Goal: Task Accomplishment & Management: Complete application form

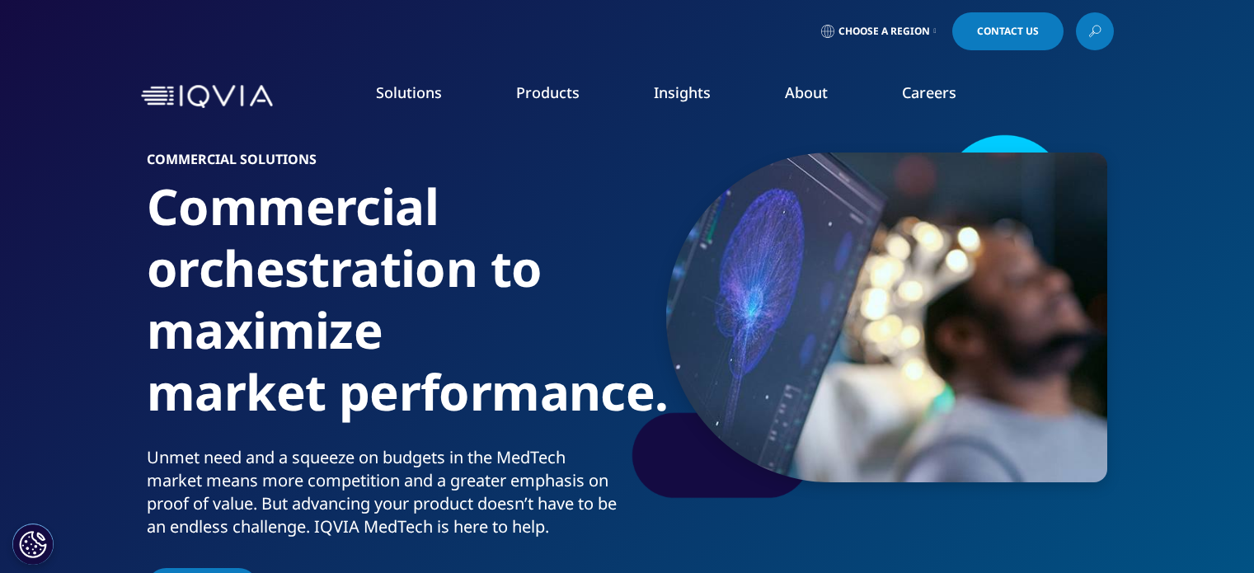
click at [1004, 32] on span "Contact Us" at bounding box center [1008, 31] width 62 height 10
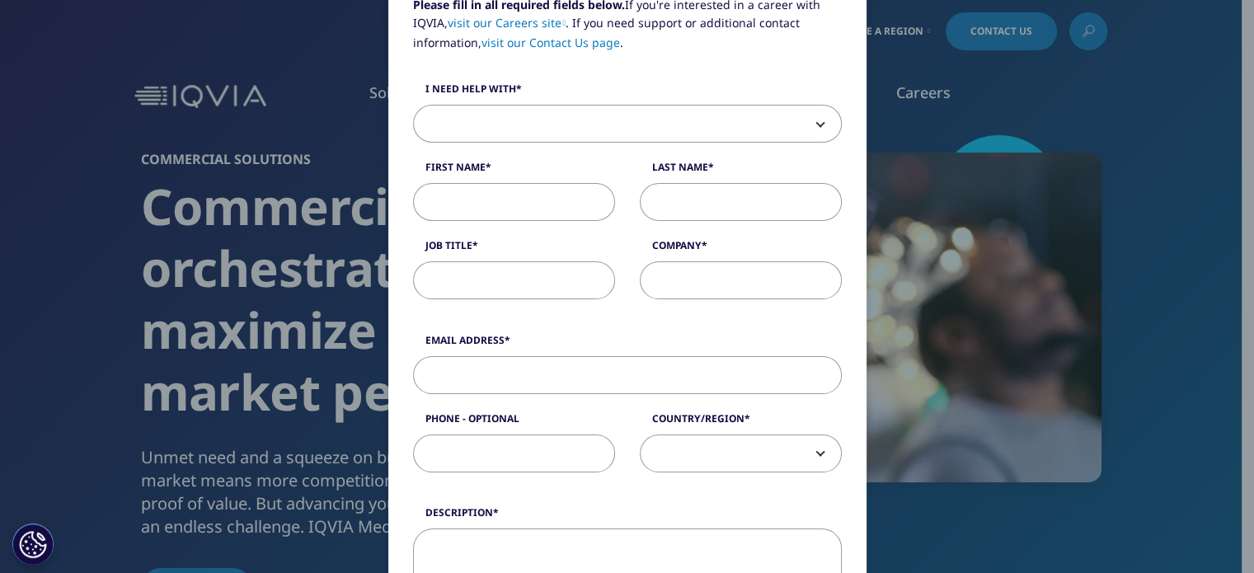
scroll to position [188, 0]
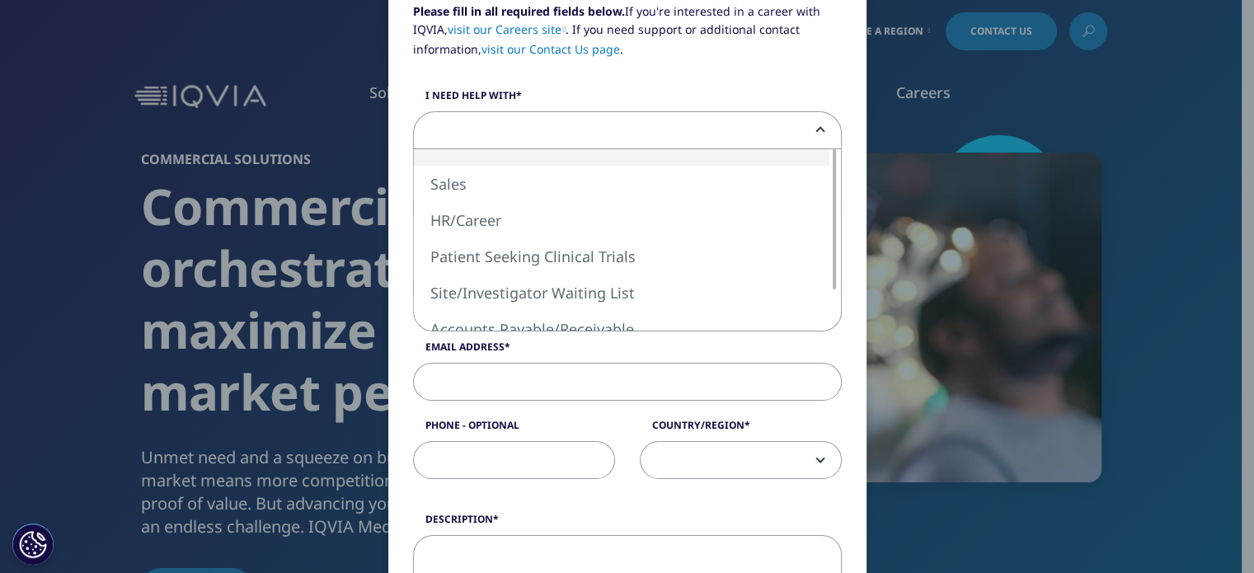
click at [595, 134] on span at bounding box center [627, 131] width 427 height 38
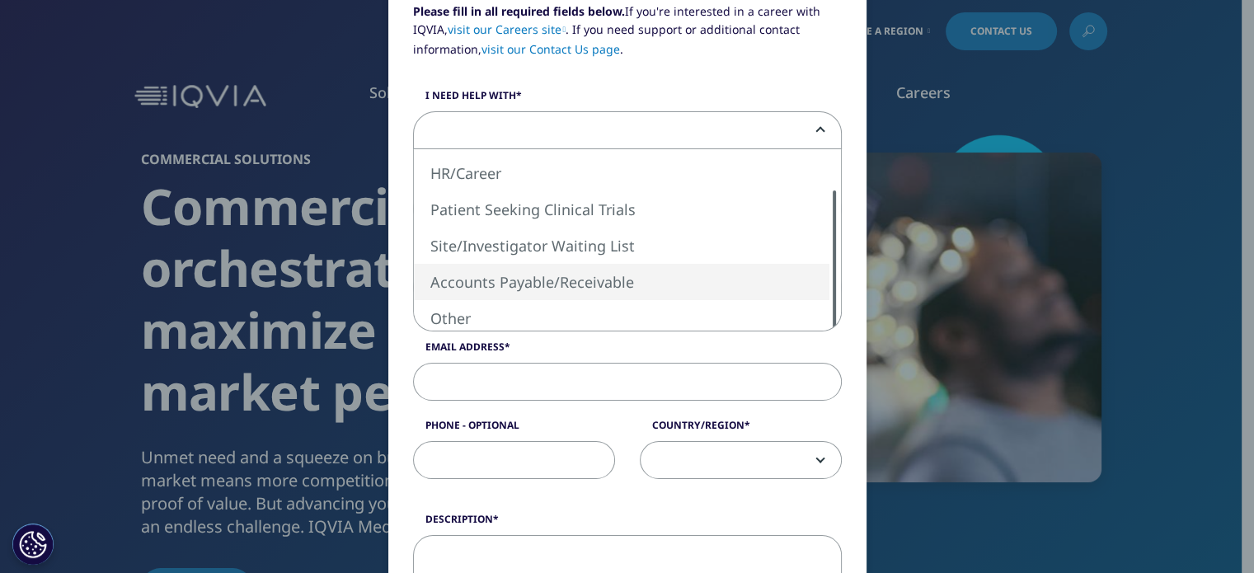
click at [828, 319] on div at bounding box center [834, 260] width 13 height 140
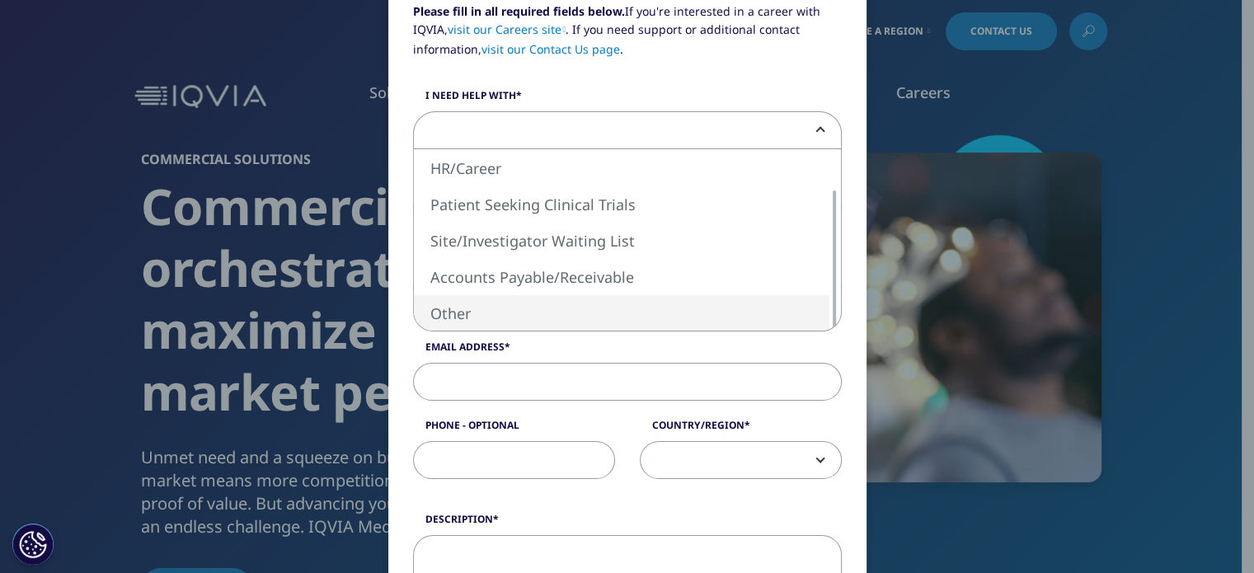
select select "Other"
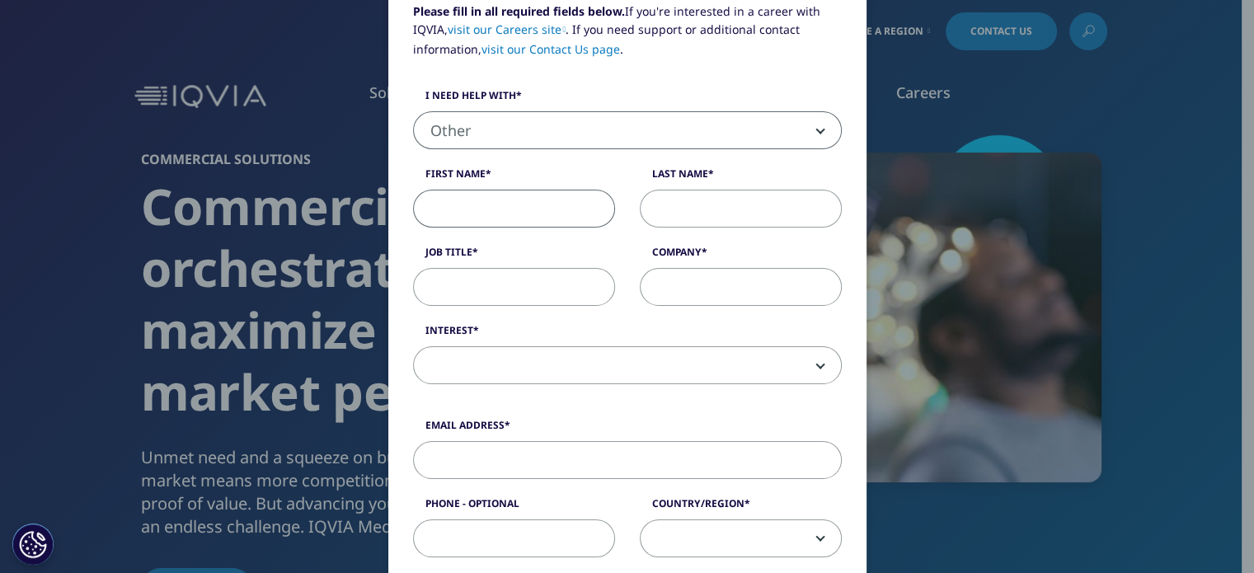
click at [510, 201] on input "First Name" at bounding box center [514, 209] width 202 height 38
type input "[PERSON_NAME]"
type input "50Pros"
type input "[EMAIL_ADDRESS][DOMAIN_NAME]"
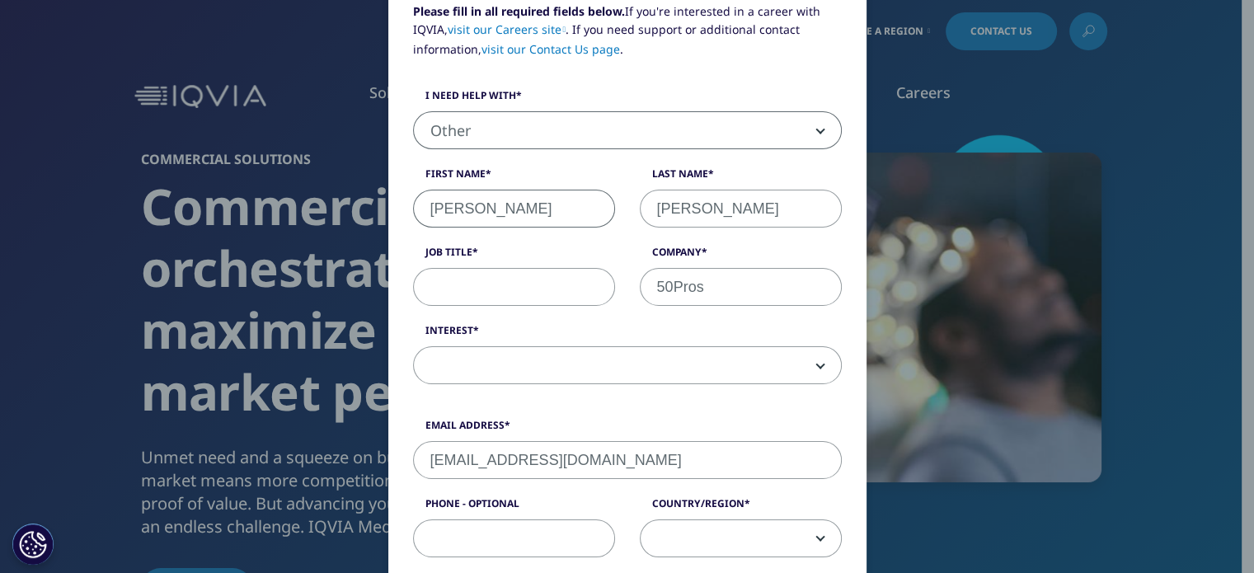
type input "2013835115"
select select "[GEOGRAPHIC_DATA]"
click at [487, 268] on input "Job Title" at bounding box center [514, 287] width 202 height 38
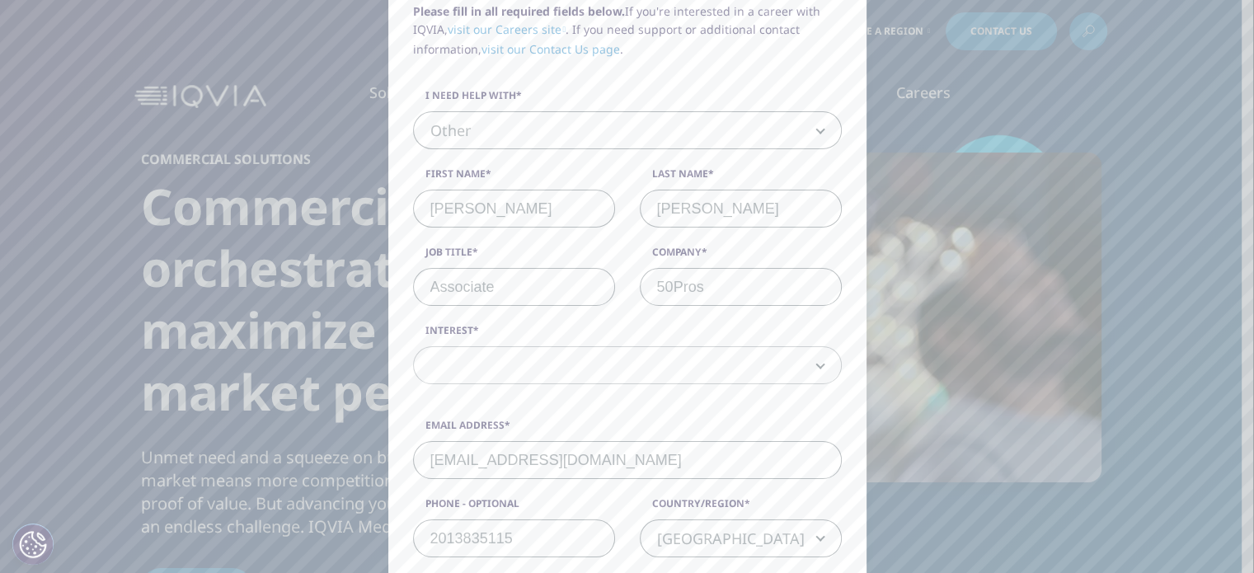
type input "Associate"
click at [492, 355] on span at bounding box center [627, 366] width 427 height 38
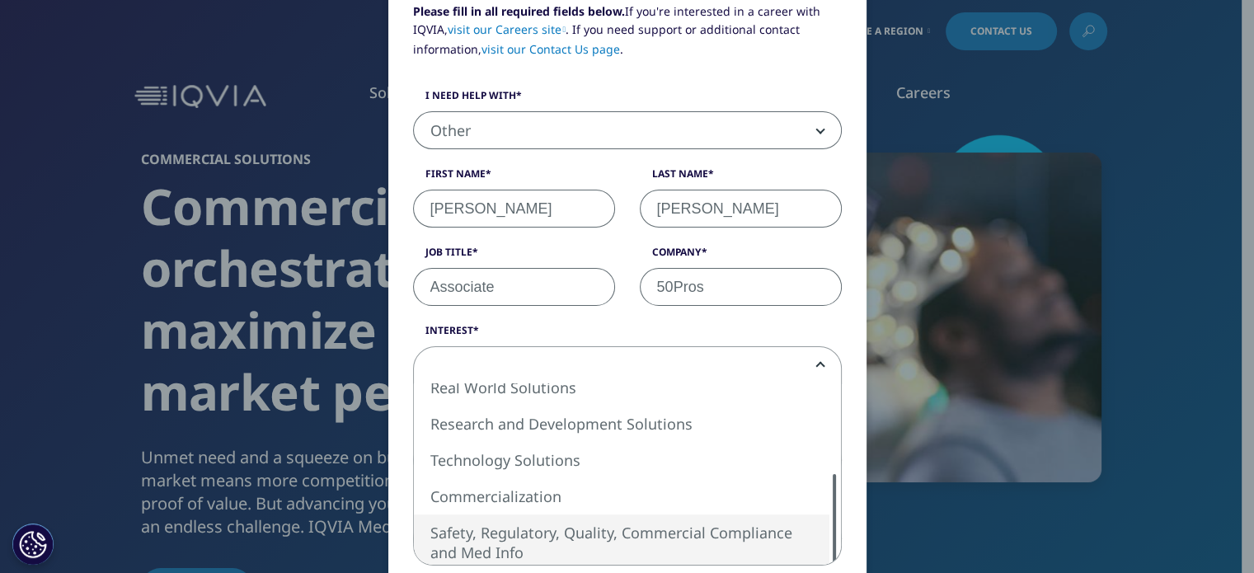
click at [815, 563] on div "Analytics Solutions Global Services (consulting/outsourcing) Contract Sales and…" at bounding box center [627, 473] width 427 height 181
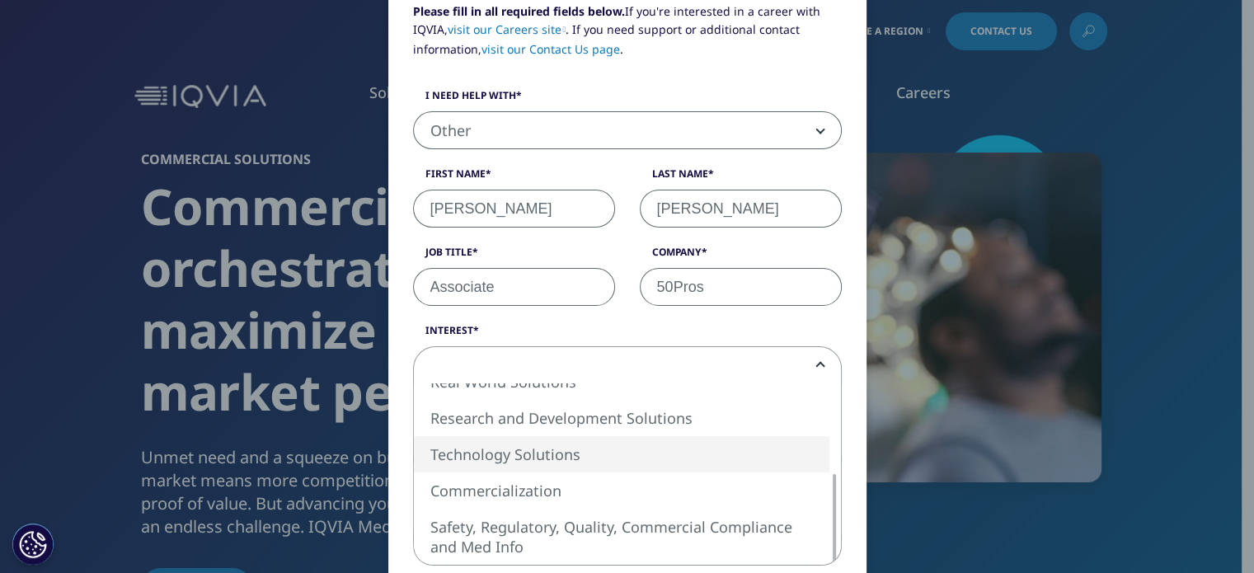
select select "Technology Solutions"
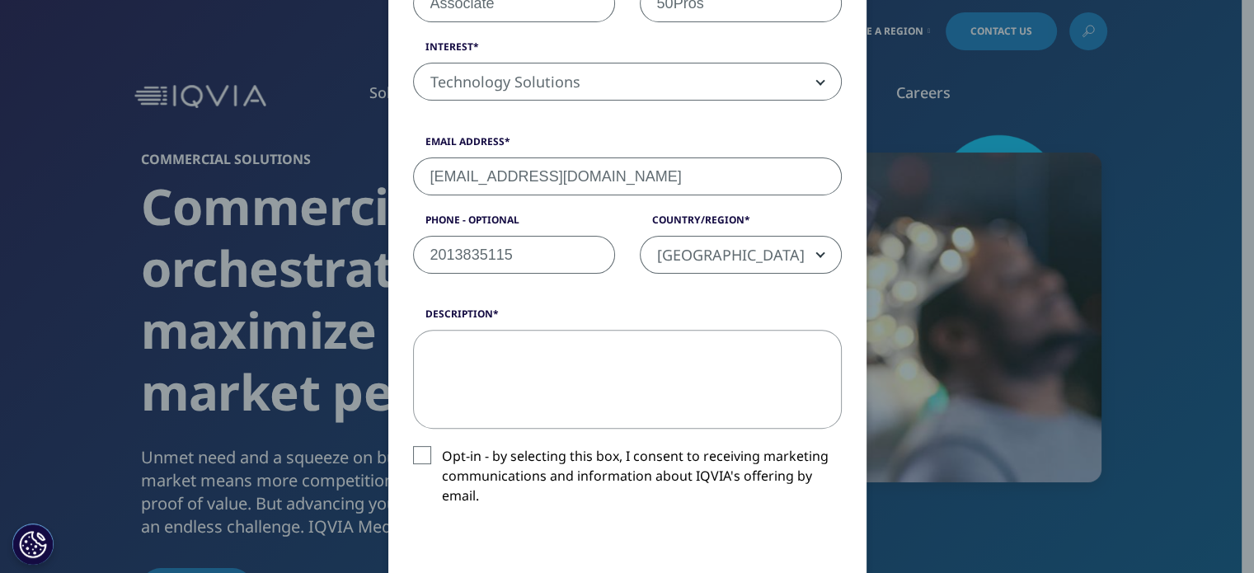
scroll to position [485, 0]
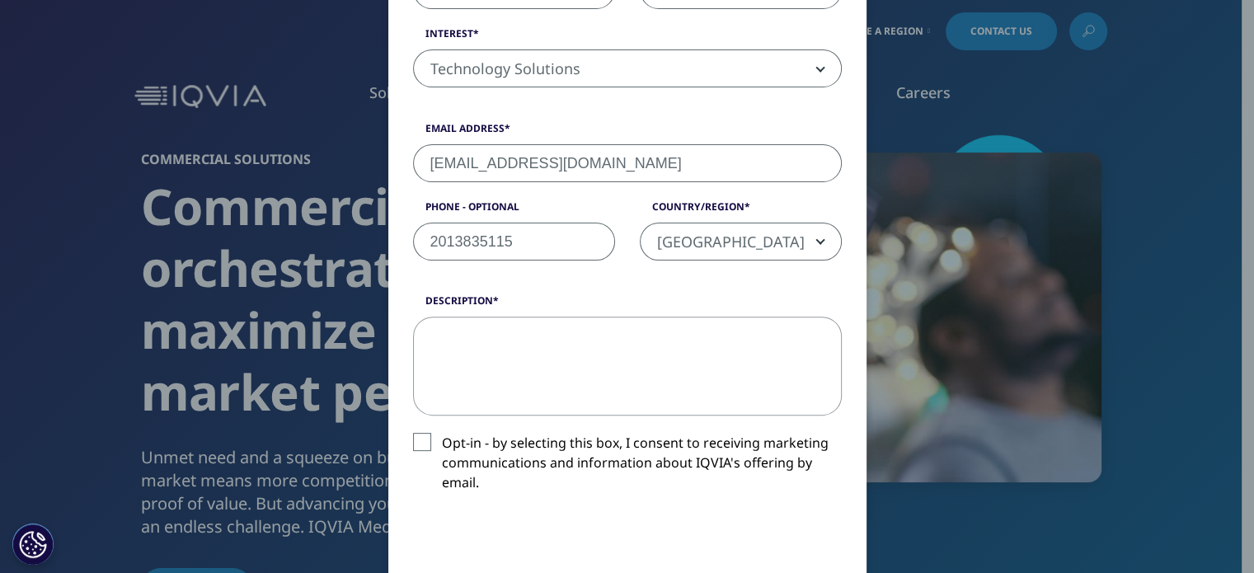
click at [495, 348] on textarea "Description" at bounding box center [627, 366] width 429 height 99
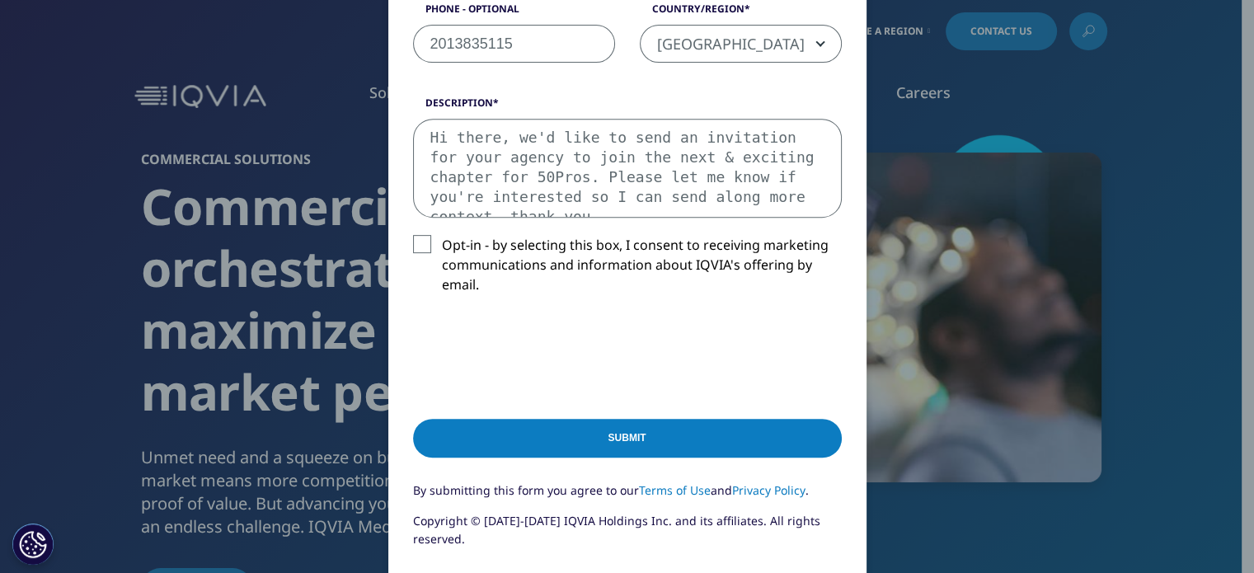
scroll to position [689, 0]
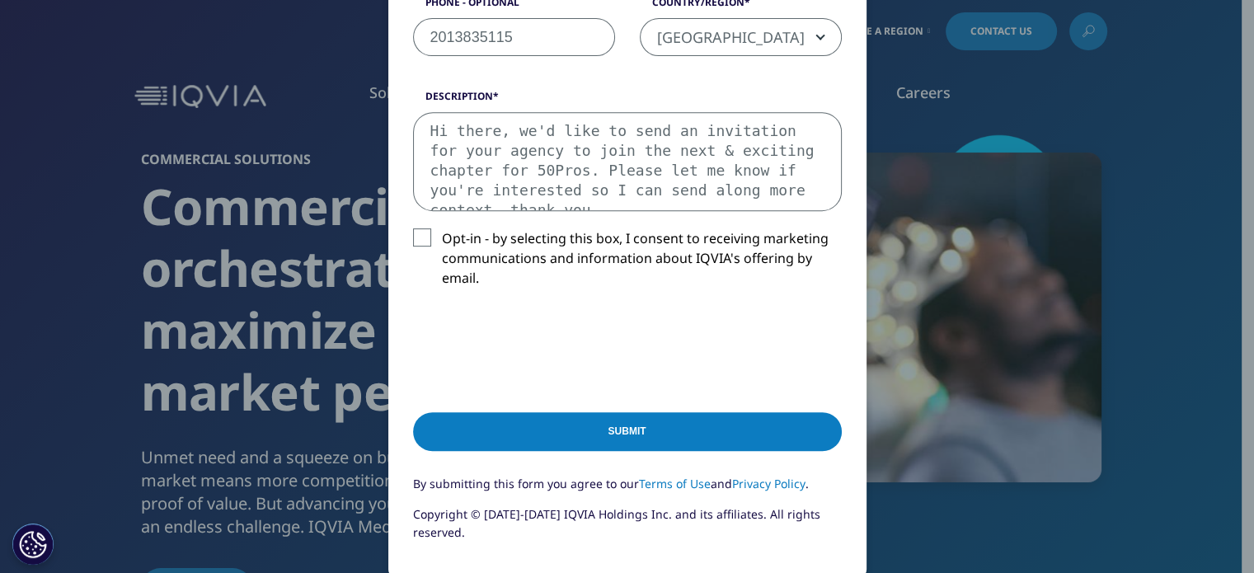
type textarea "Hi there, we'd like to send an invitation for your agency to join the next & ex…"
click at [643, 432] on input "Submit" at bounding box center [627, 431] width 429 height 39
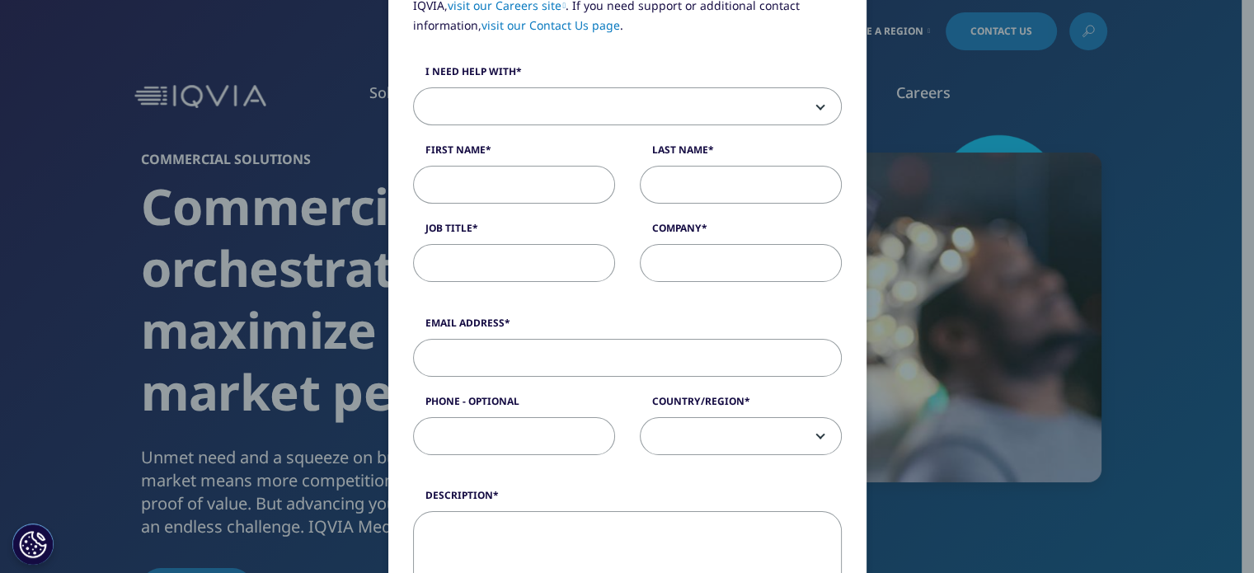
scroll to position [158, 0]
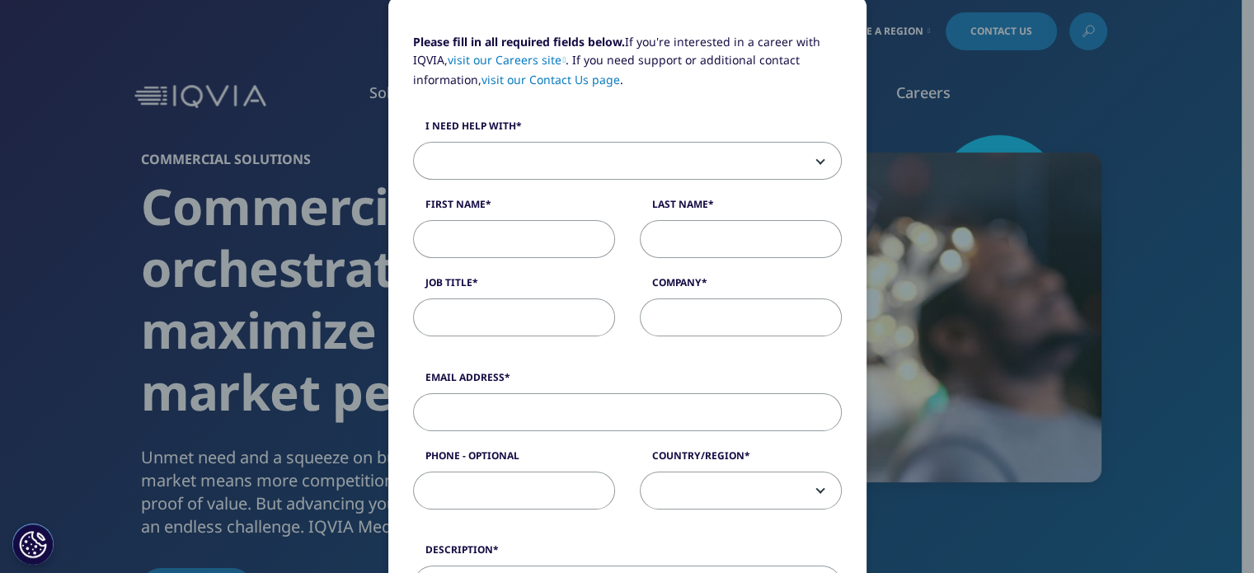
click at [753, 174] on span at bounding box center [627, 162] width 427 height 38
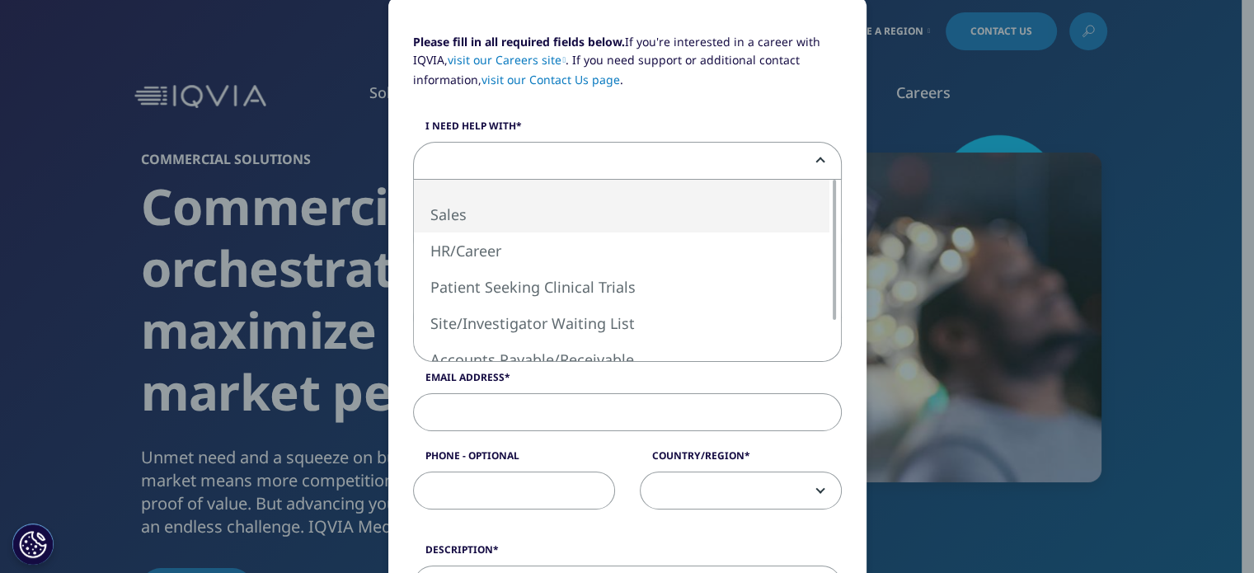
select select "Sales"
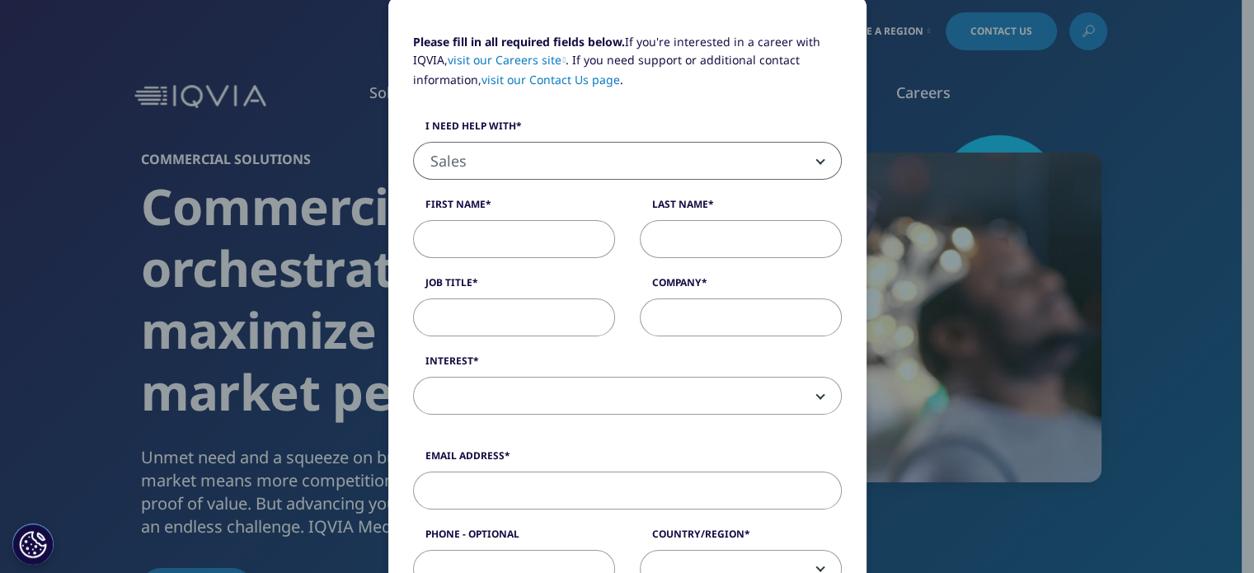
click at [567, 235] on input "First Name" at bounding box center [514, 239] width 202 height 38
type input "[PERSON_NAME]"
type input "50Pros"
type input "[EMAIL_ADDRESS][DOMAIN_NAME]"
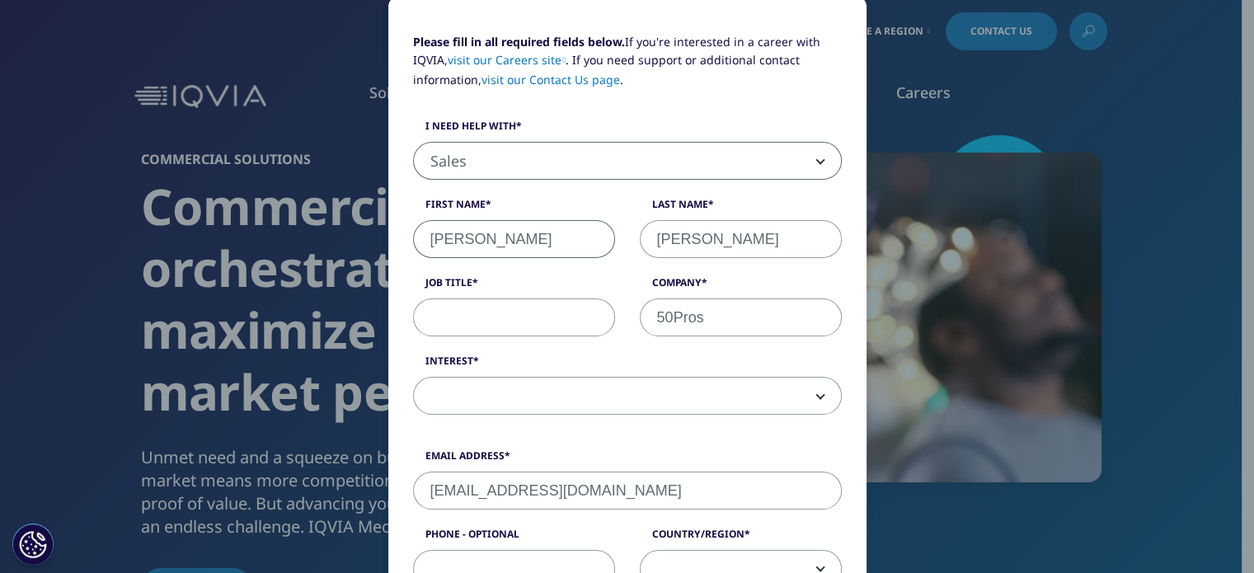
type input "2013835115"
select select "[GEOGRAPHIC_DATA]"
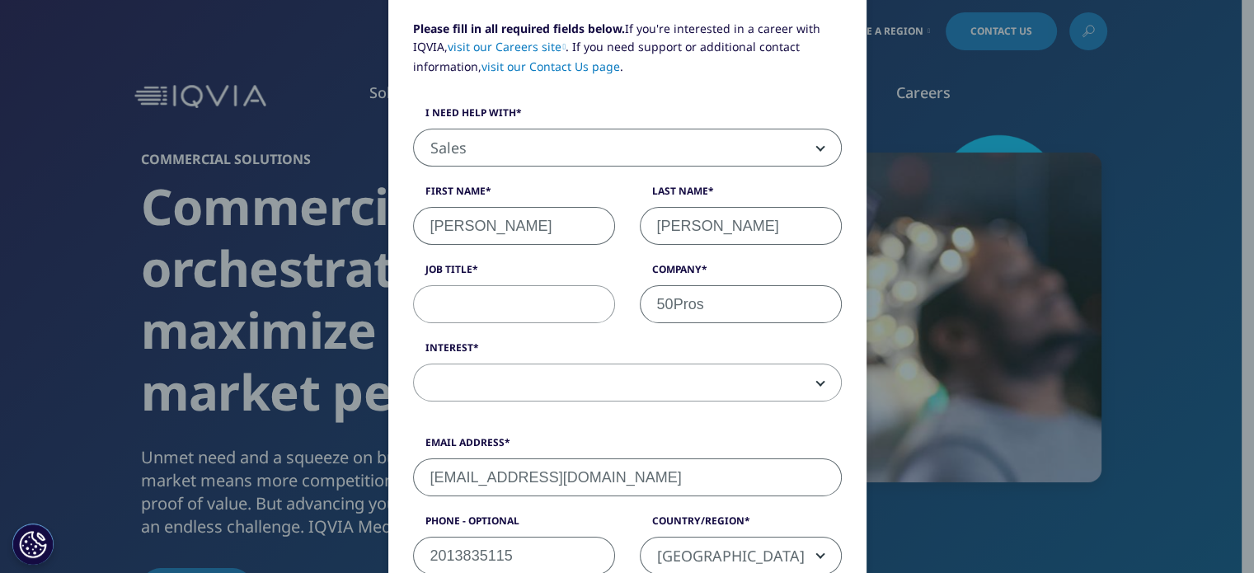
click at [524, 307] on input "Job Title" at bounding box center [514, 304] width 202 height 38
type input "Associate"
click at [511, 376] on span at bounding box center [627, 383] width 427 height 38
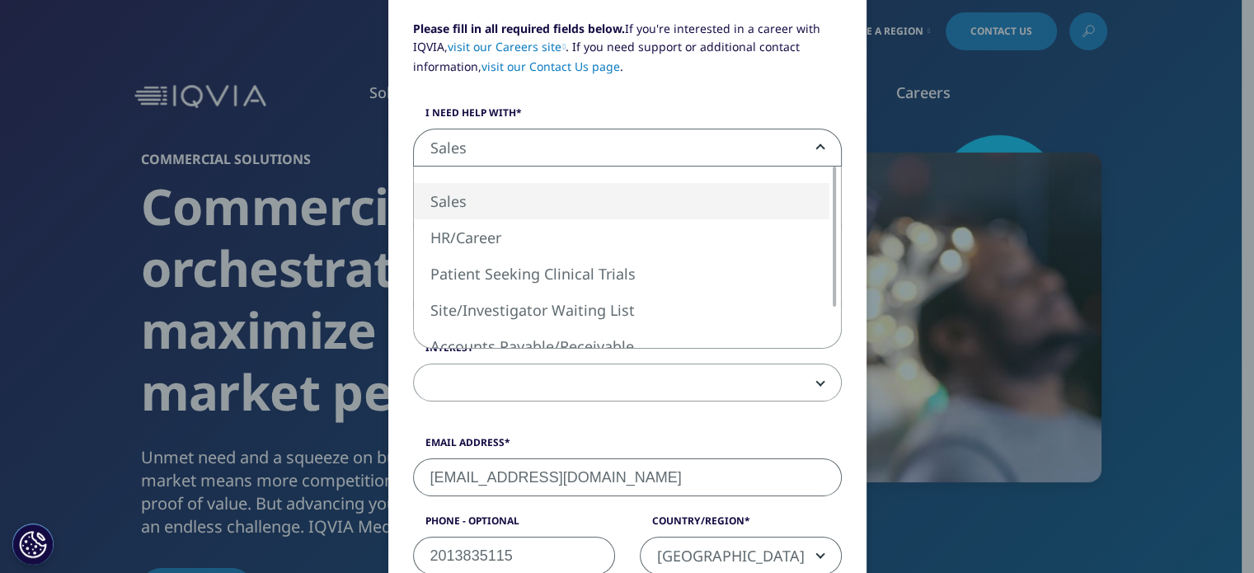
click at [637, 159] on span "Sales" at bounding box center [627, 148] width 427 height 38
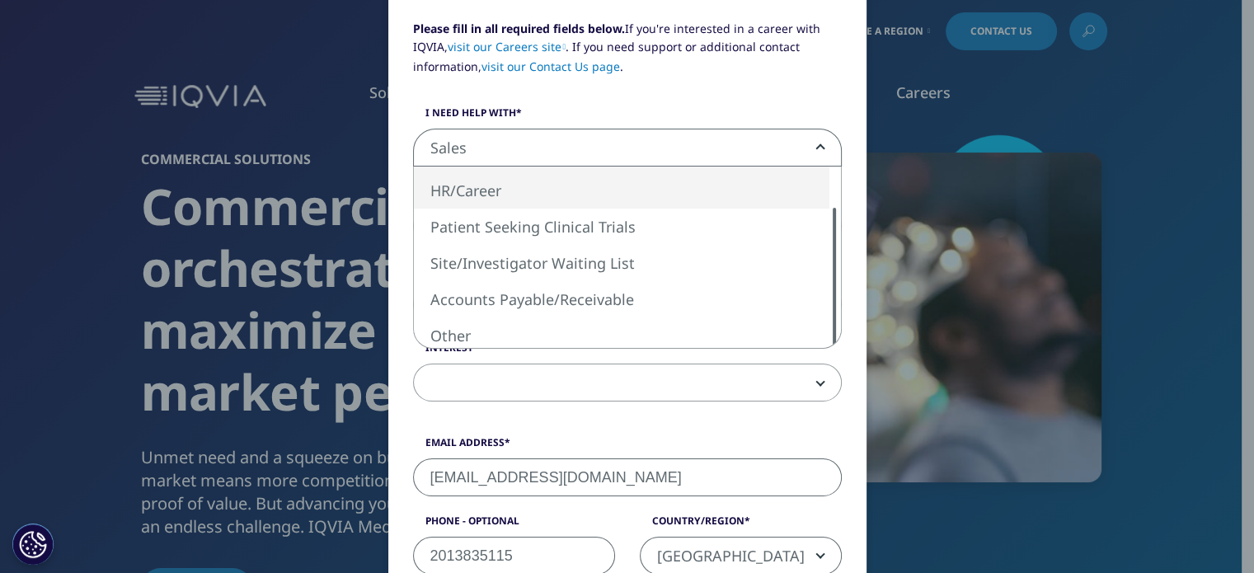
click at [828, 343] on div at bounding box center [834, 278] width 13 height 140
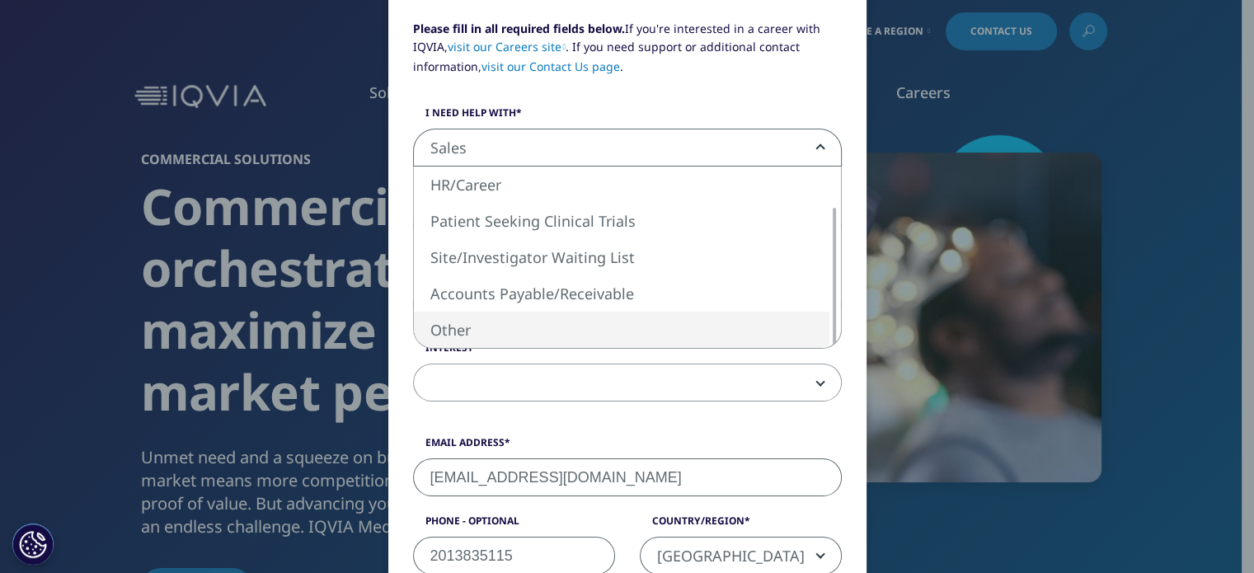
select select "Other"
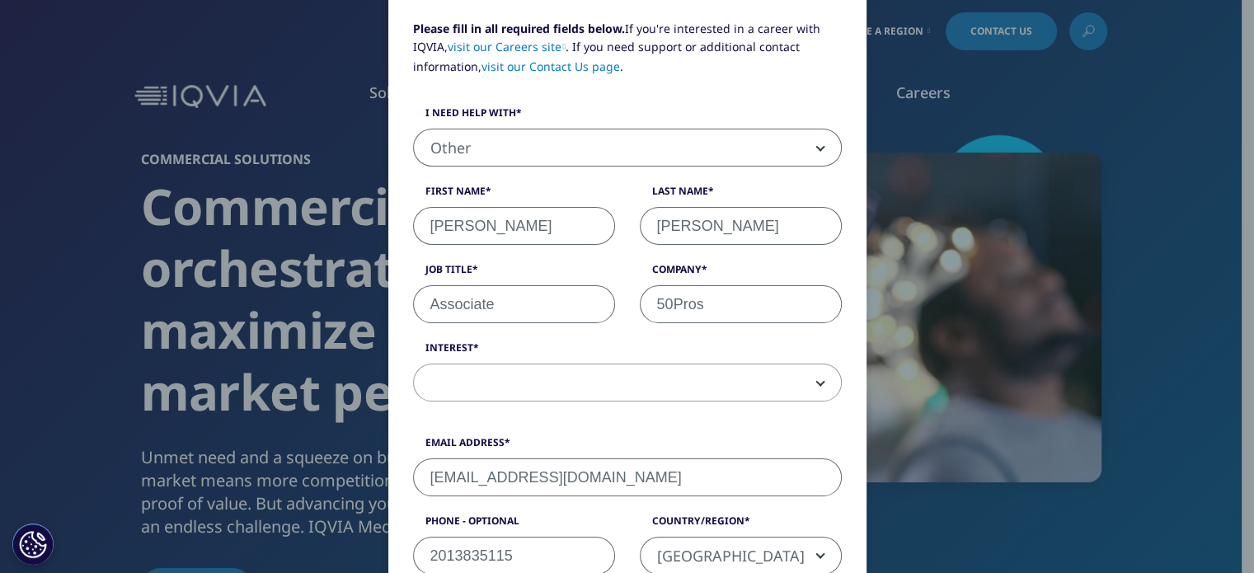
click at [565, 377] on span at bounding box center [627, 383] width 427 height 38
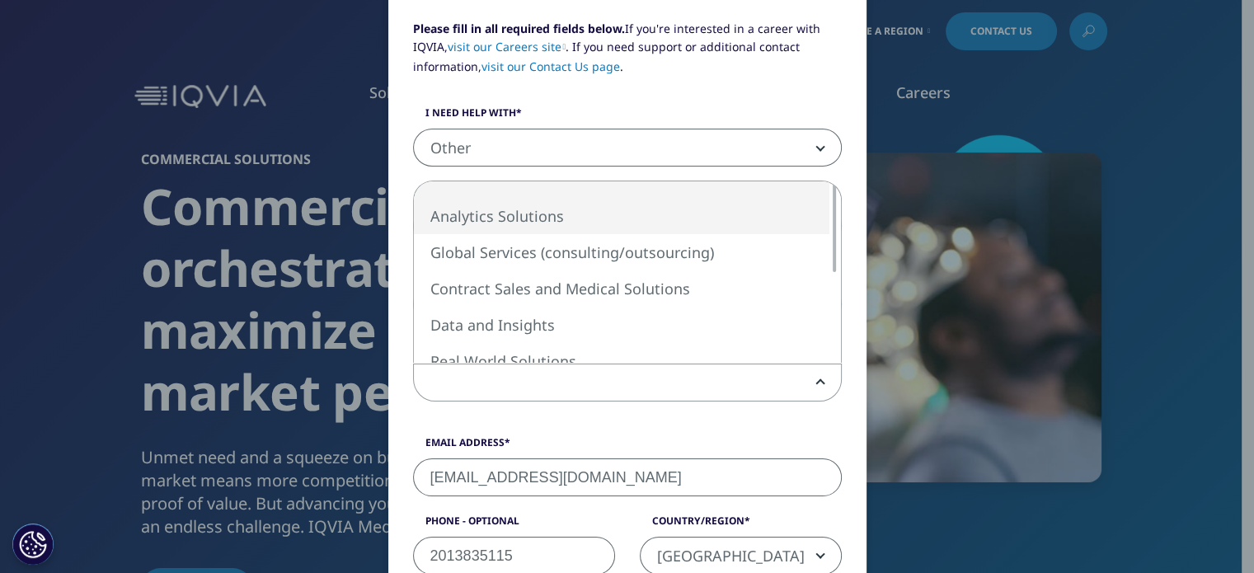
select select "Analytics Solutions"
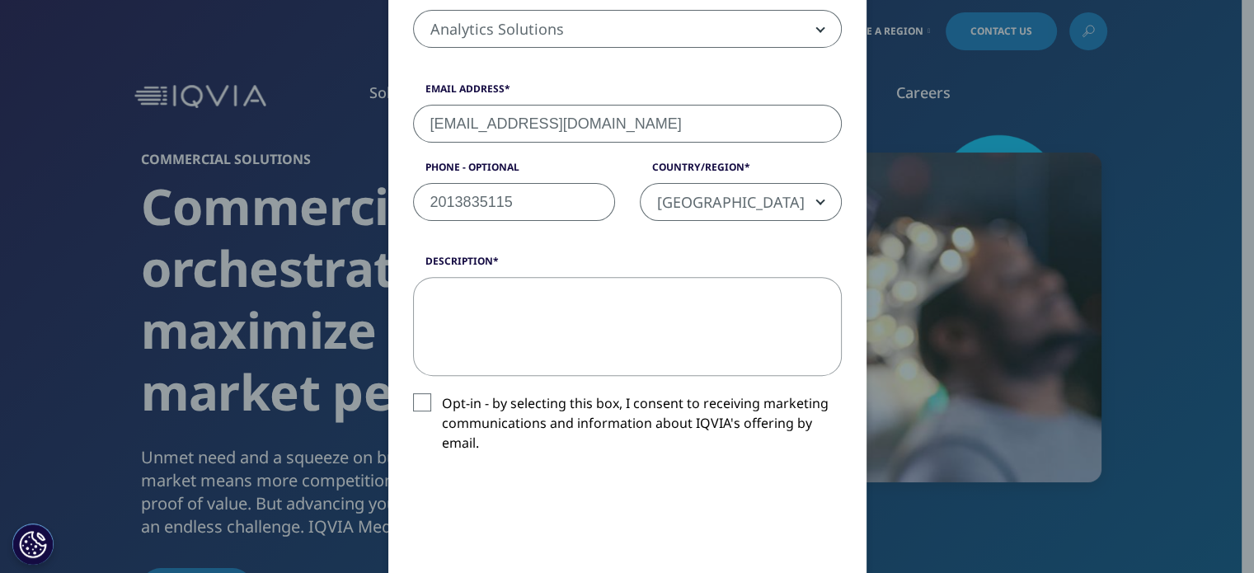
scroll to position [580, 0]
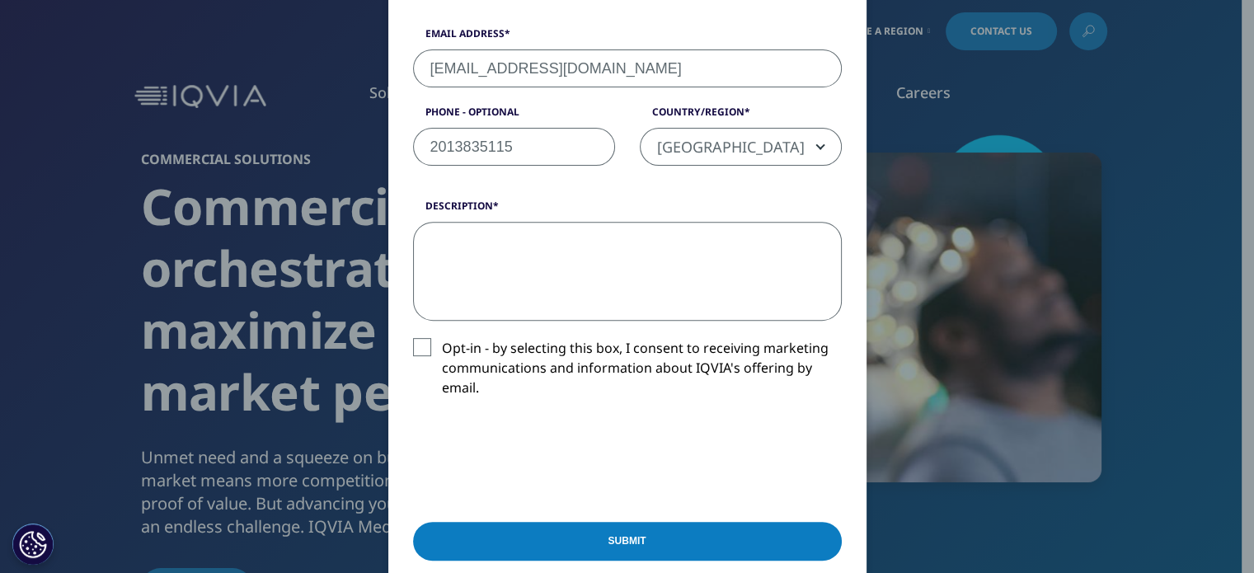
click at [520, 283] on textarea "Description" at bounding box center [627, 271] width 429 height 99
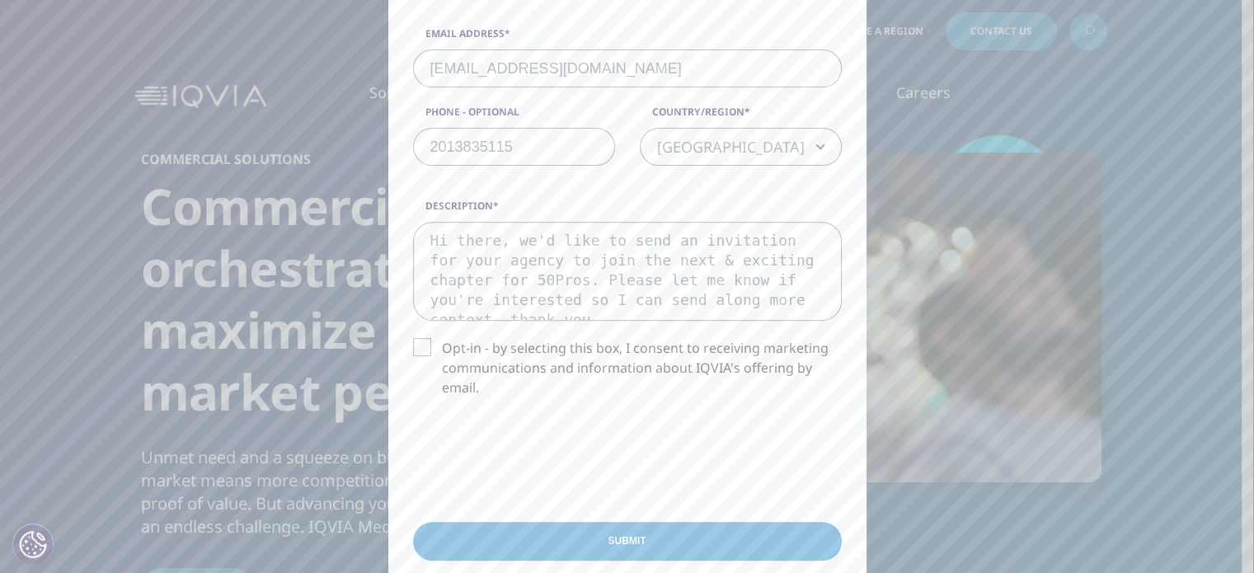
type textarea "Hi there, we'd like to send an invitation for your agency to join the next & ex…"
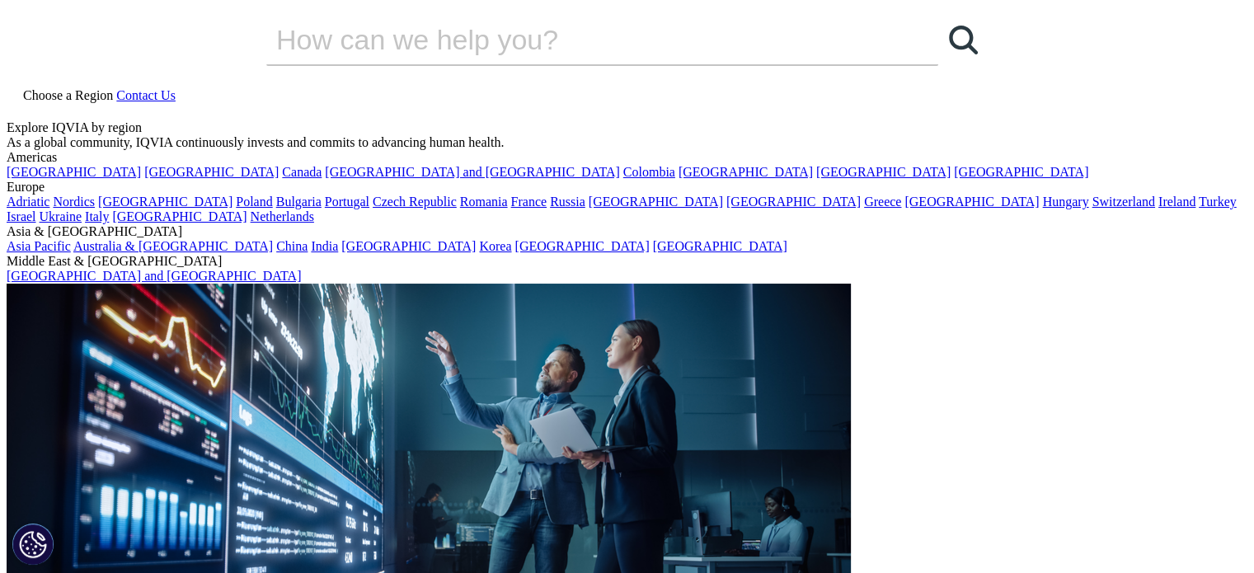
click at [176, 88] on span "Contact Us" at bounding box center [145, 95] width 59 height 14
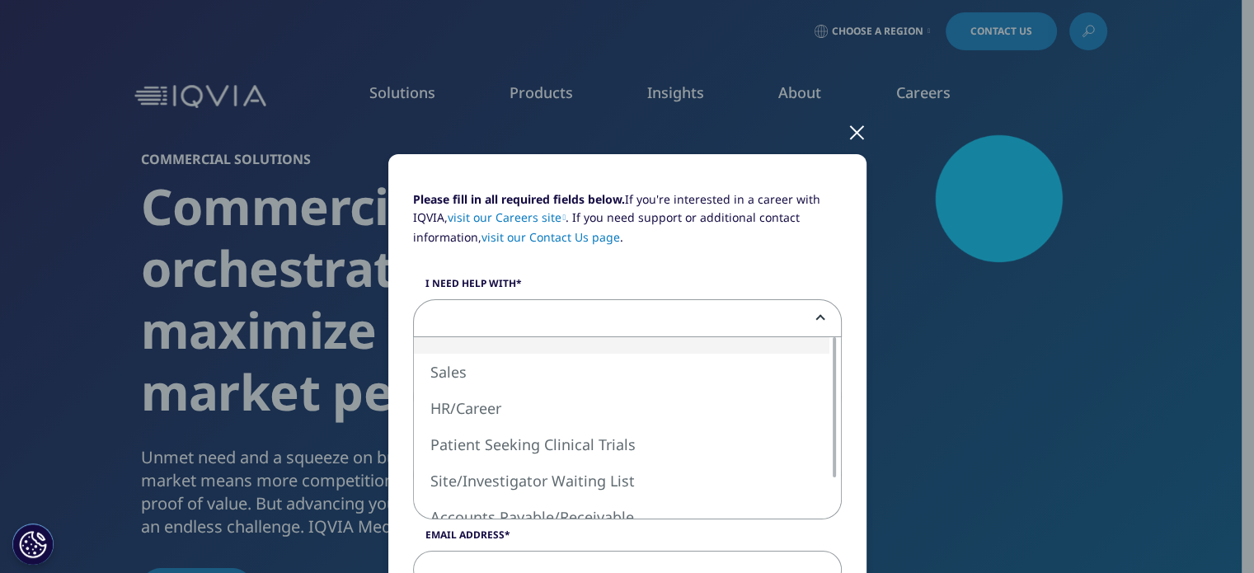
click at [644, 317] on span at bounding box center [627, 319] width 427 height 38
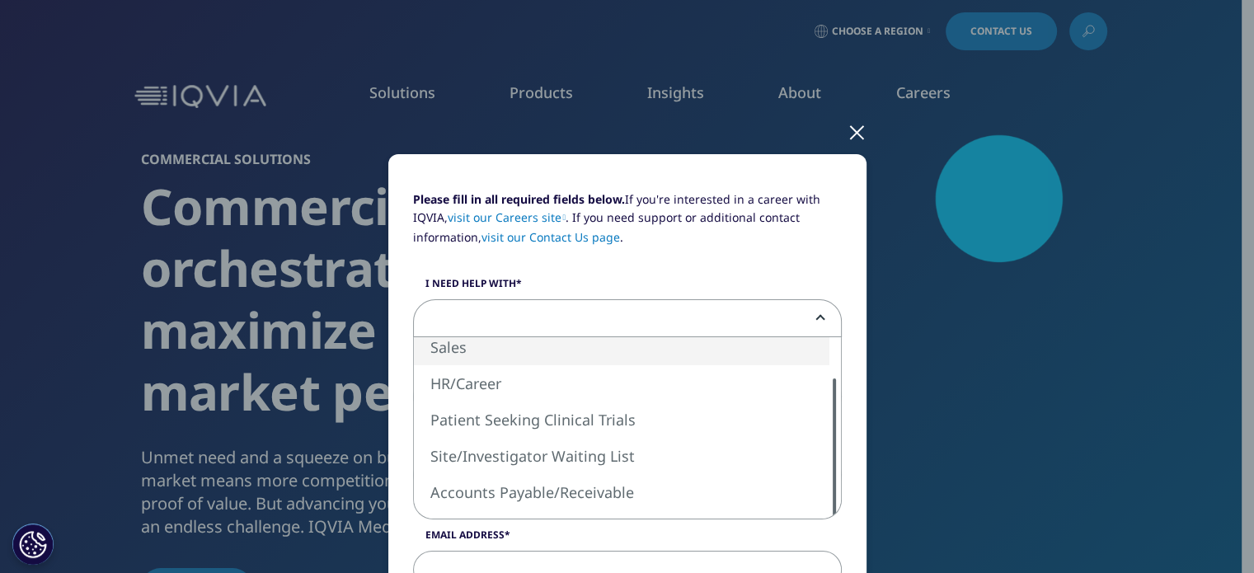
click at [828, 446] on div at bounding box center [834, 449] width 13 height 140
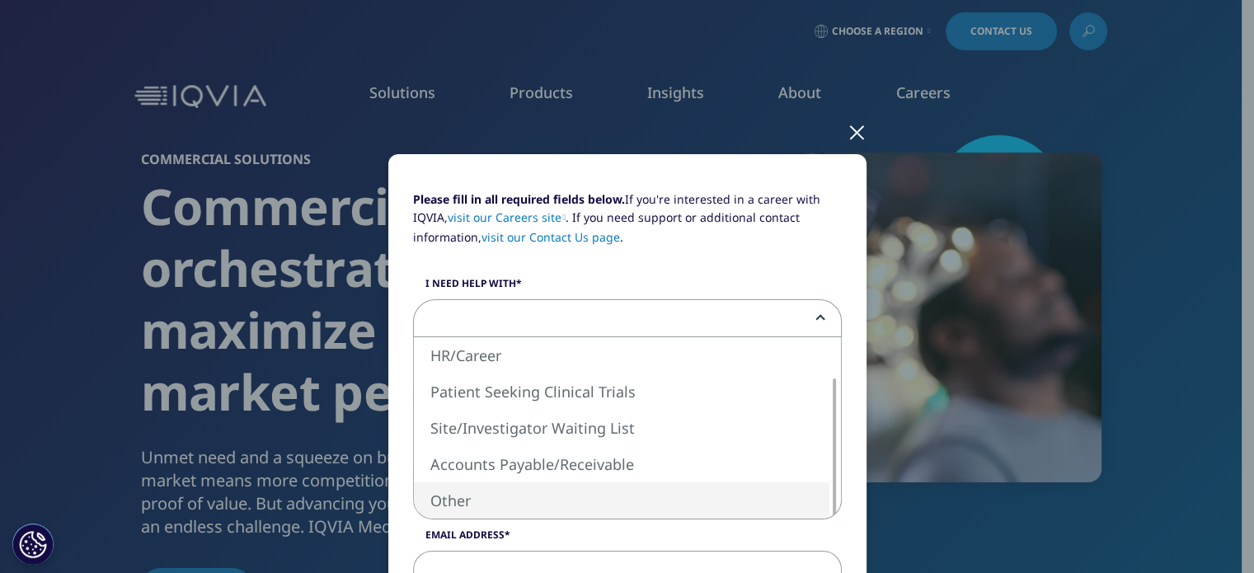
select select "Other"
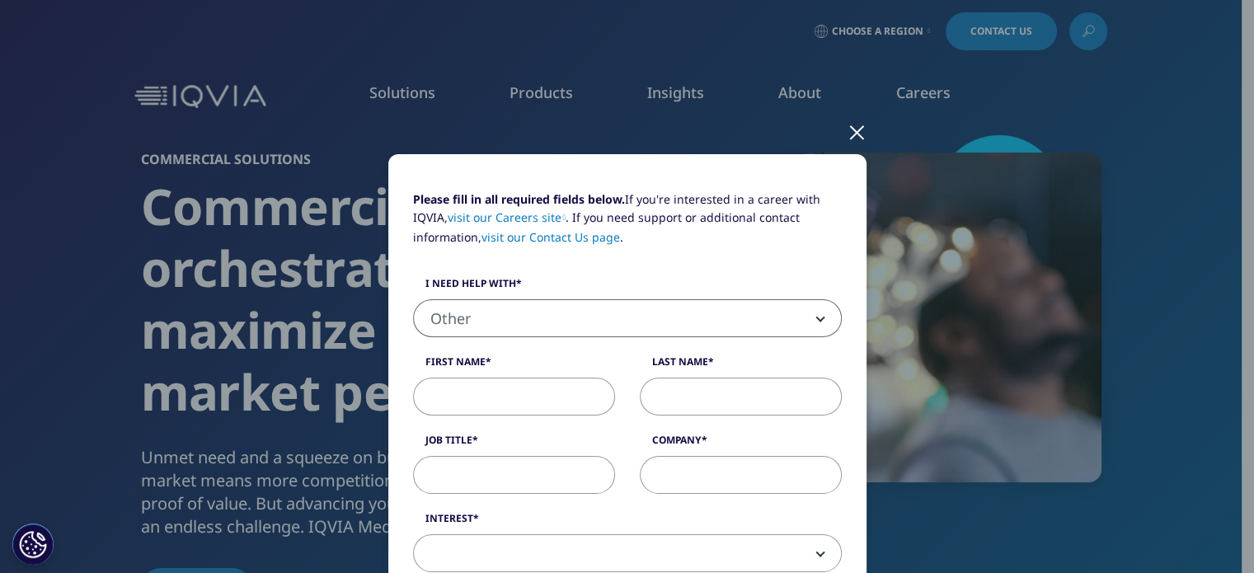
drag, startPoint x: 520, startPoint y: 401, endPoint x: 526, endPoint y: 413, distance: 14.0
click at [520, 401] on input "First Name" at bounding box center [514, 397] width 202 height 38
type input "[PERSON_NAME]"
type input "50Pros"
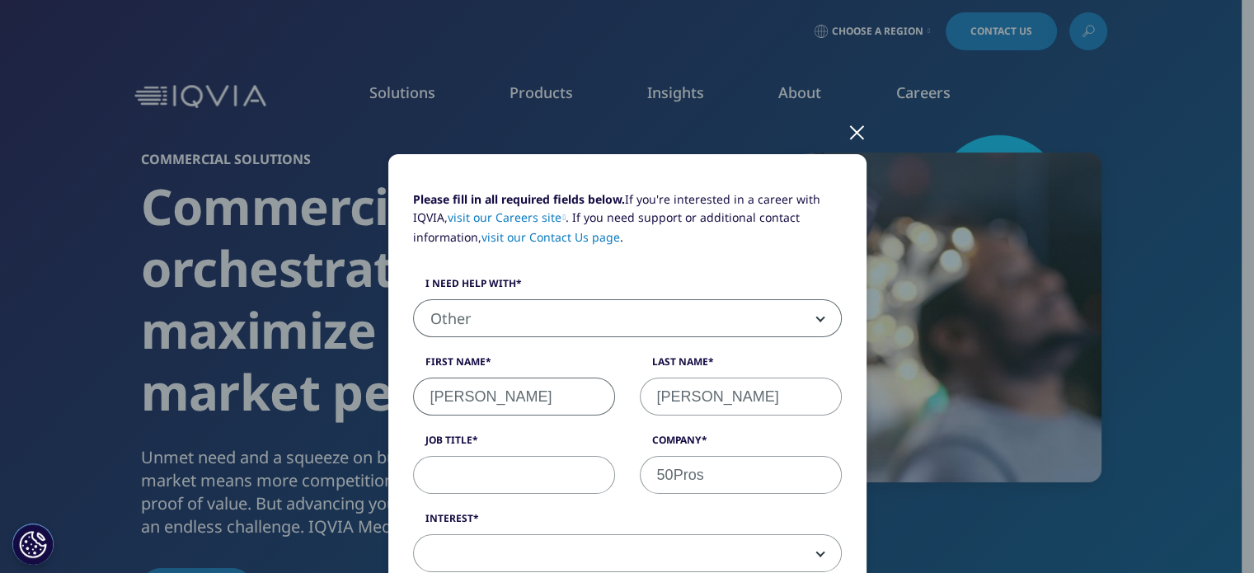
type input "[EMAIL_ADDRESS][DOMAIN_NAME]"
type input "2013835115"
select select "[GEOGRAPHIC_DATA]"
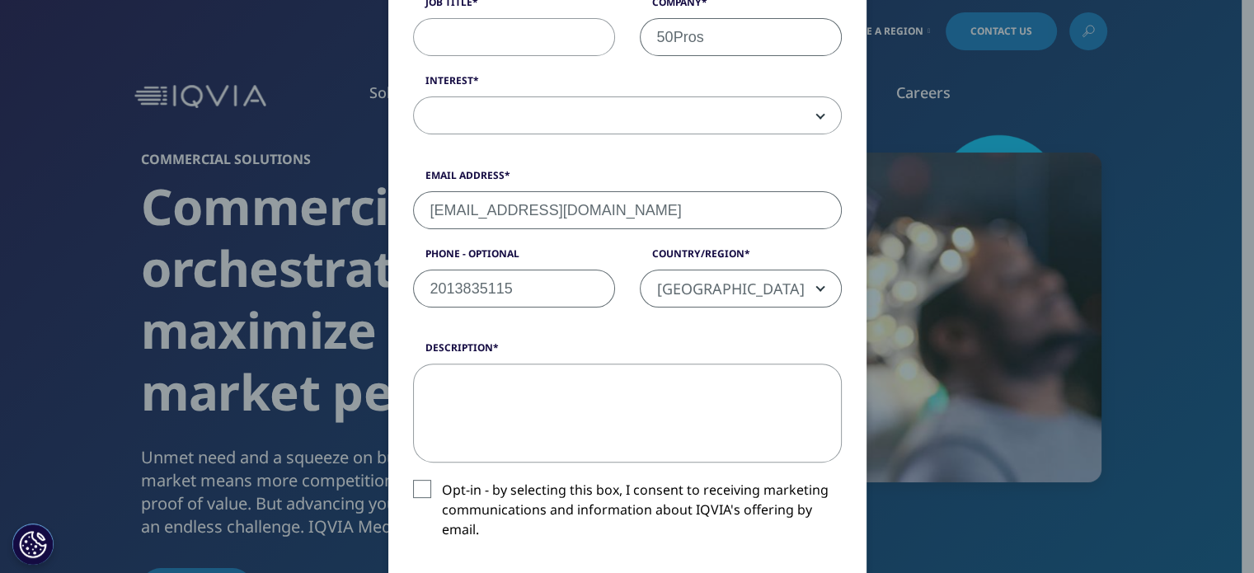
click at [468, 31] on input "Job Title" at bounding box center [514, 37] width 202 height 38
type input "Associate"
click at [512, 115] on span at bounding box center [627, 116] width 427 height 38
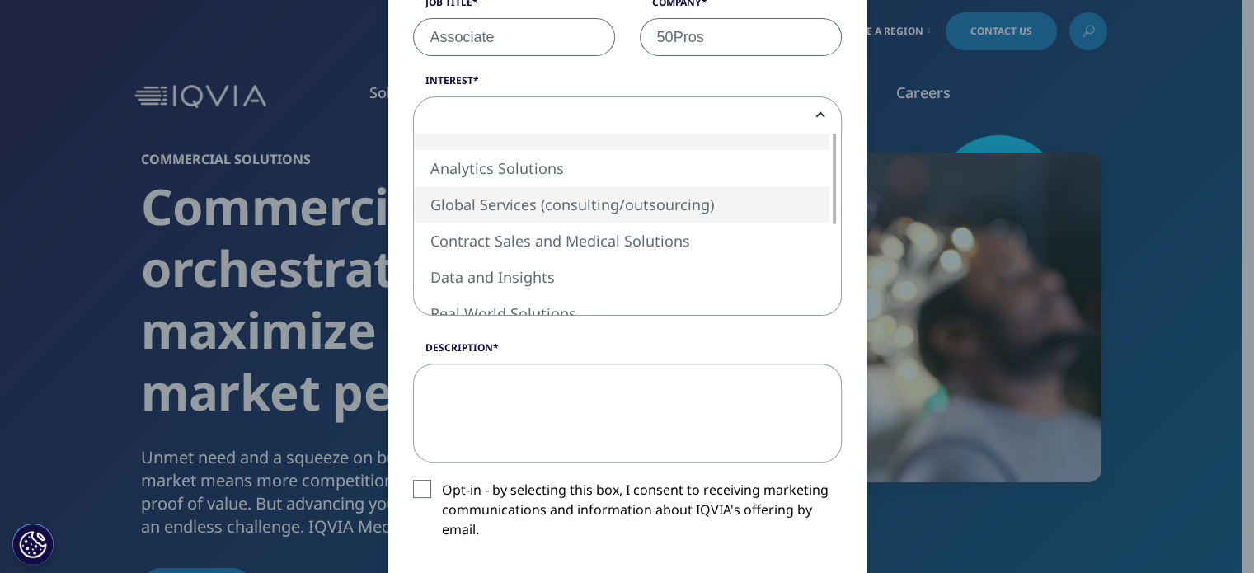
select select "Global Services"
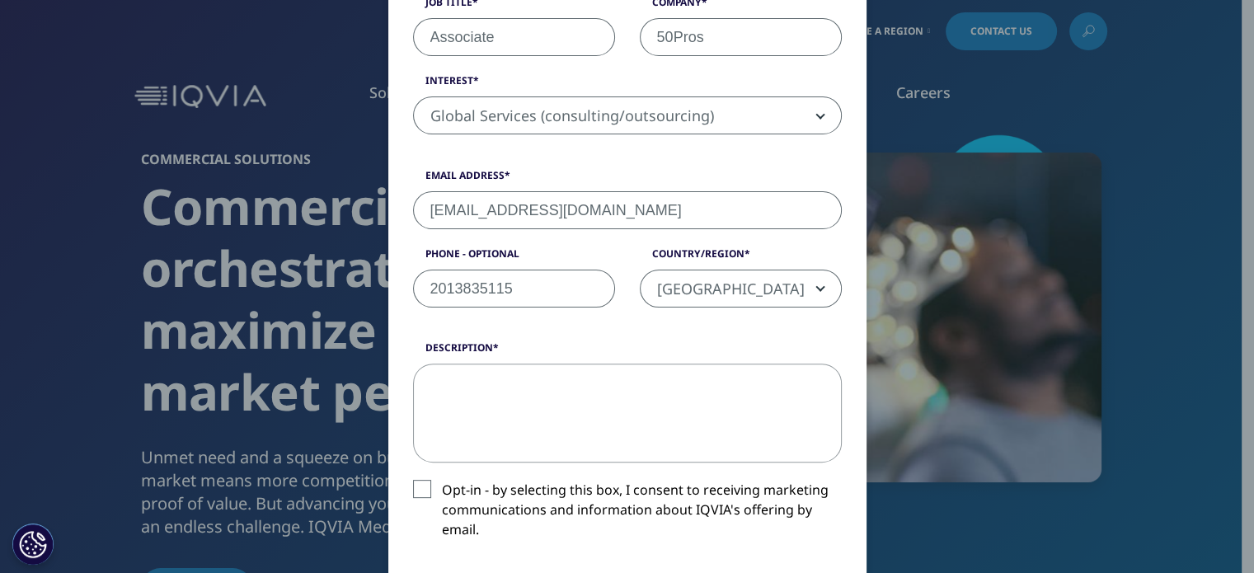
click at [498, 391] on textarea "Description" at bounding box center [627, 413] width 429 height 99
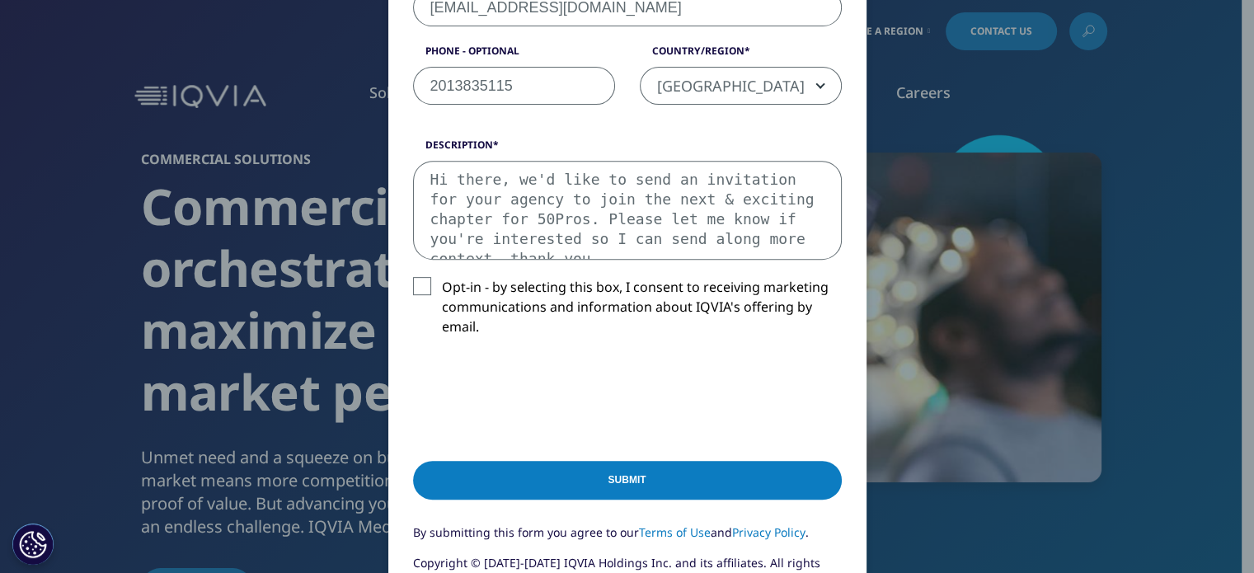
scroll to position [647, 0]
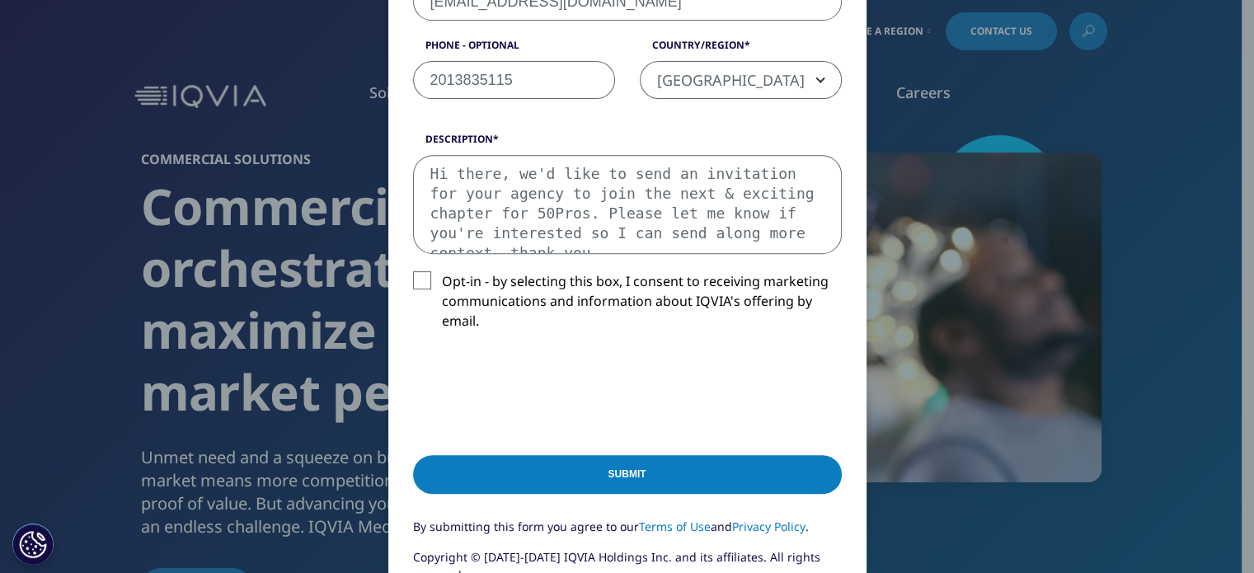
type textarea "Hi there, we'd like to send an invitation for your agency to join the next & ex…"
click at [637, 475] on input "Submit" at bounding box center [627, 474] width 429 height 39
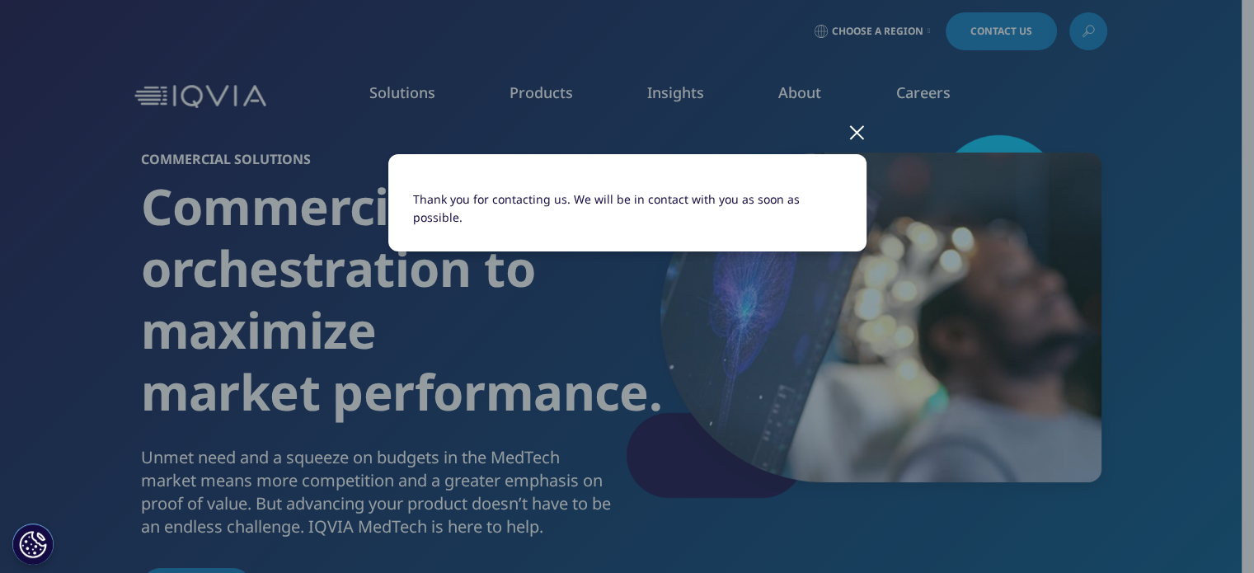
scroll to position [0, 0]
